Goal: Task Accomplishment & Management: Manage account settings

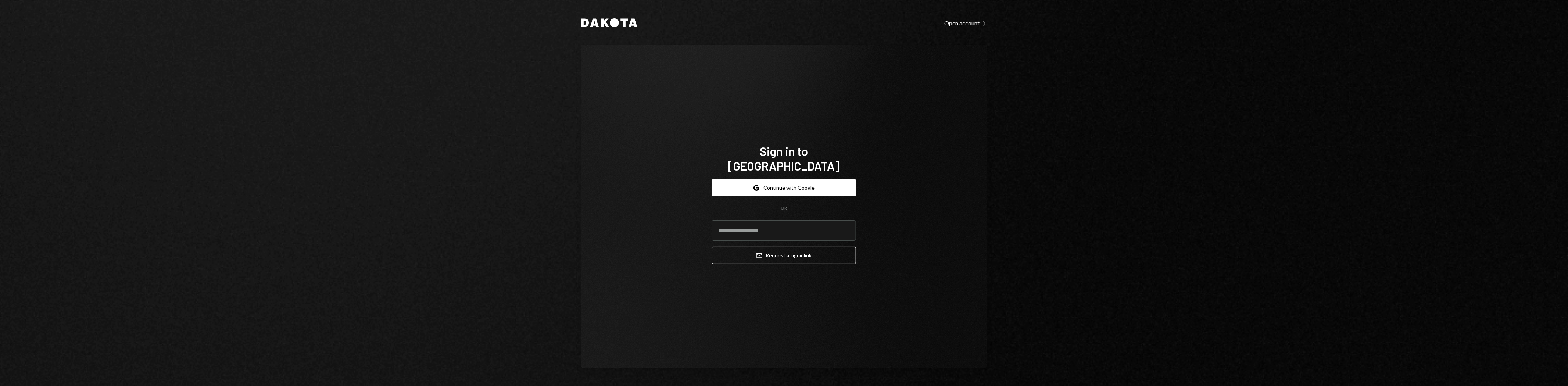
type input "**********"
click at [809, 252] on button "Email Request a sign in link" at bounding box center [784, 255] width 144 height 17
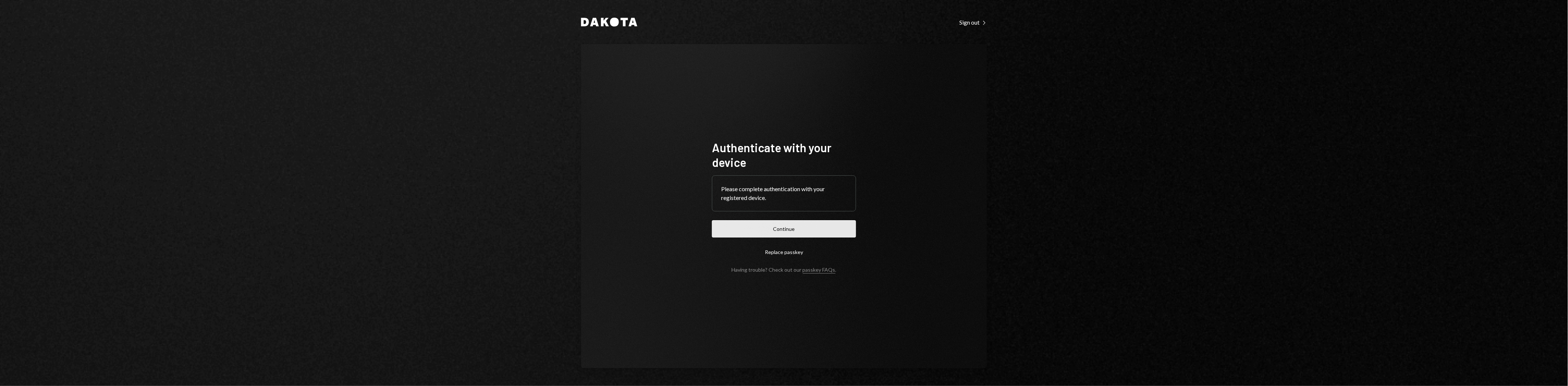
click at [765, 229] on button "Continue" at bounding box center [784, 229] width 144 height 17
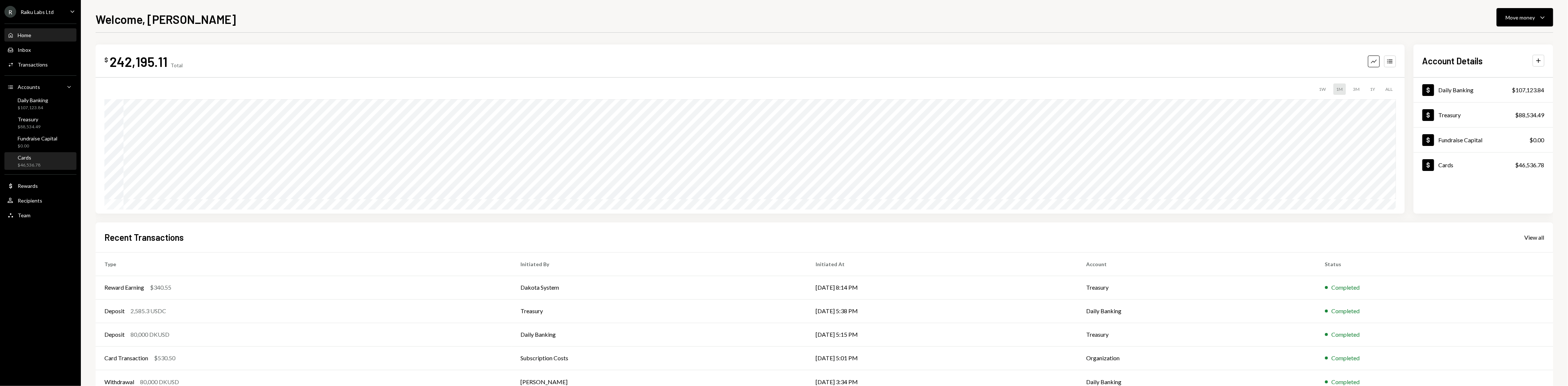
click at [34, 163] on div "$46,536.78" at bounding box center [29, 165] width 23 height 6
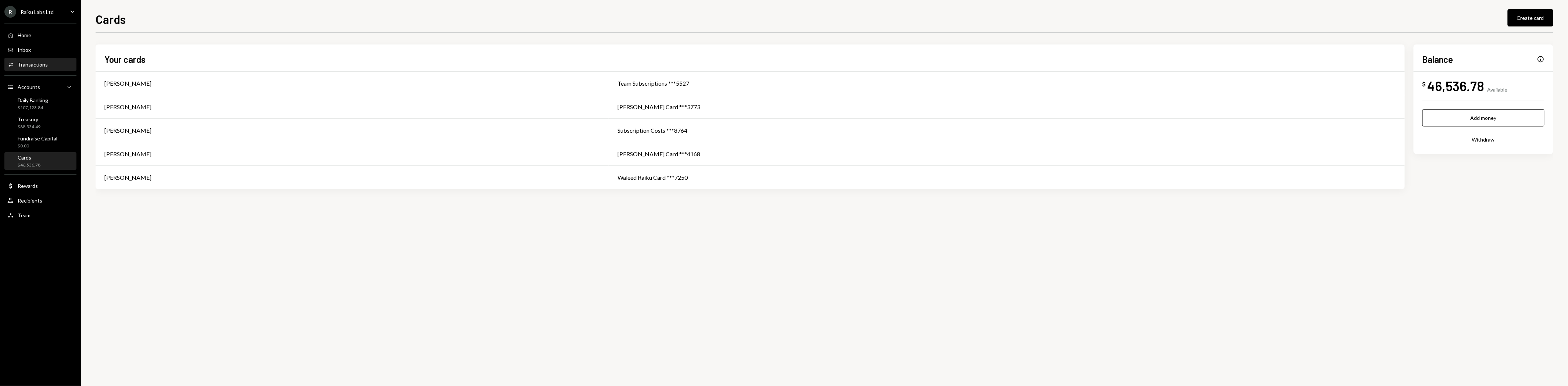
click at [51, 68] on div "Activities Transactions" at bounding box center [40, 65] width 66 height 7
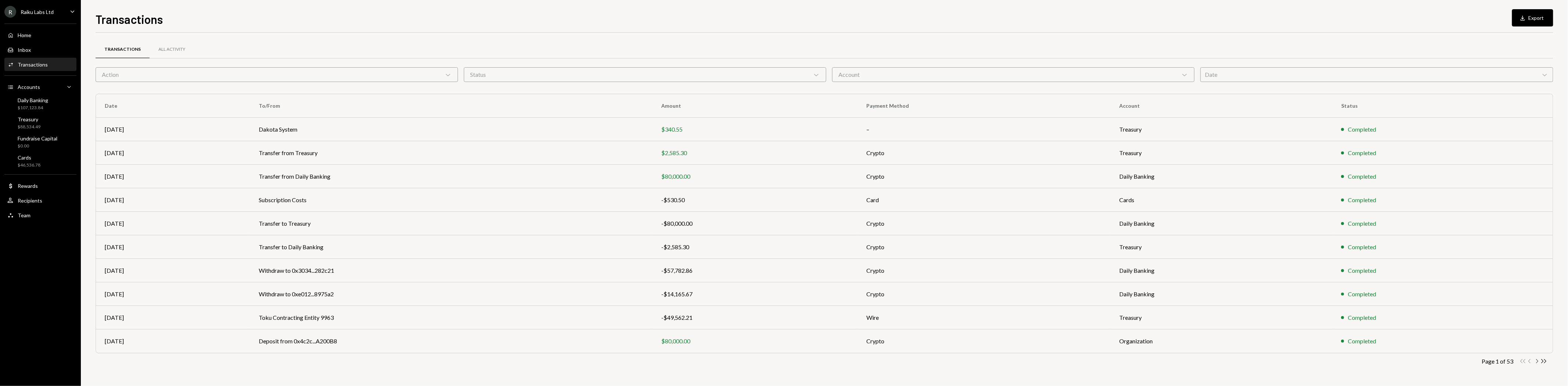
click at [1539, 362] on icon "Chevron Right" at bounding box center [1536, 361] width 7 height 7
click at [304, 226] on td "Team Subscriptions" at bounding box center [448, 223] width 393 height 24
